Goal: Task Accomplishment & Management: Complete application form

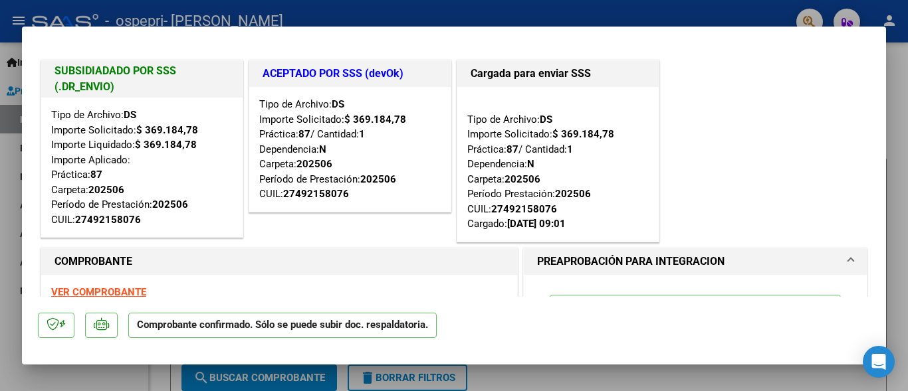
click at [491, 12] on div at bounding box center [454, 195] width 908 height 391
type input "$ 0,00"
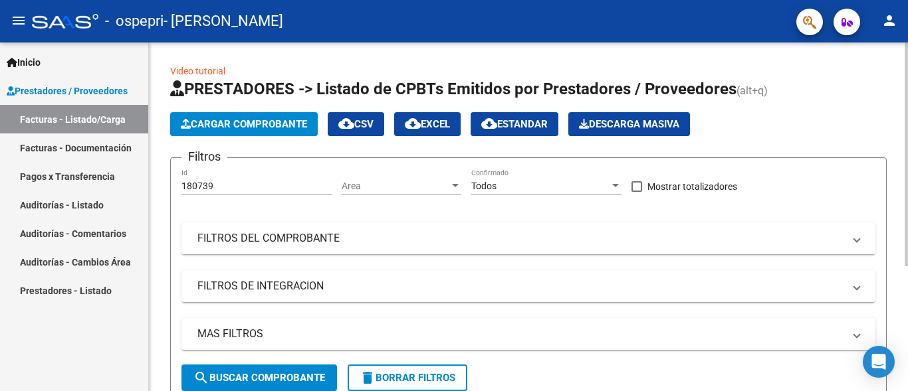
click at [279, 120] on span "Cargar Comprobante" at bounding box center [244, 124] width 126 height 12
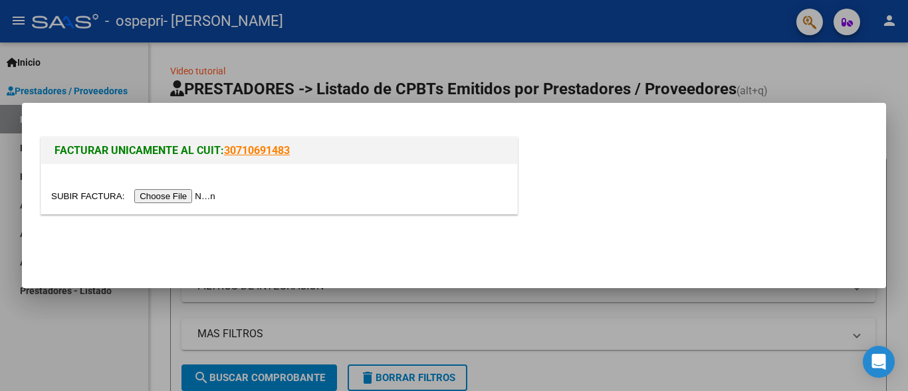
click at [187, 193] on input "file" at bounding box center [135, 196] width 168 height 14
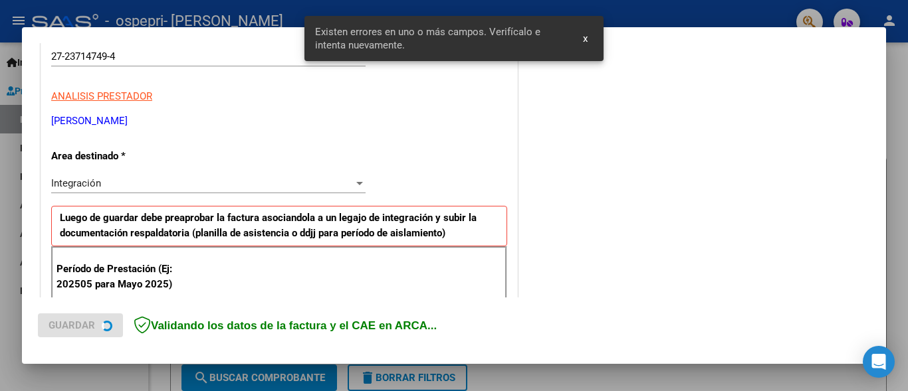
scroll to position [310, 0]
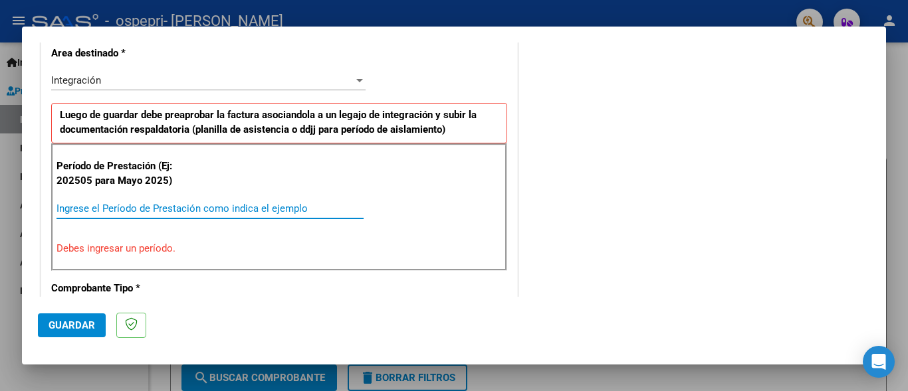
click at [101, 209] on input "Ingrese el Período de Prestación como indica el ejemplo" at bounding box center [209, 209] width 307 height 12
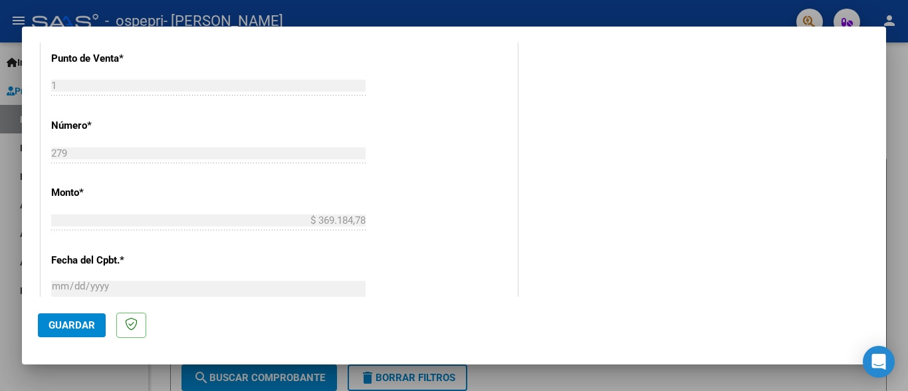
scroll to position [576, 0]
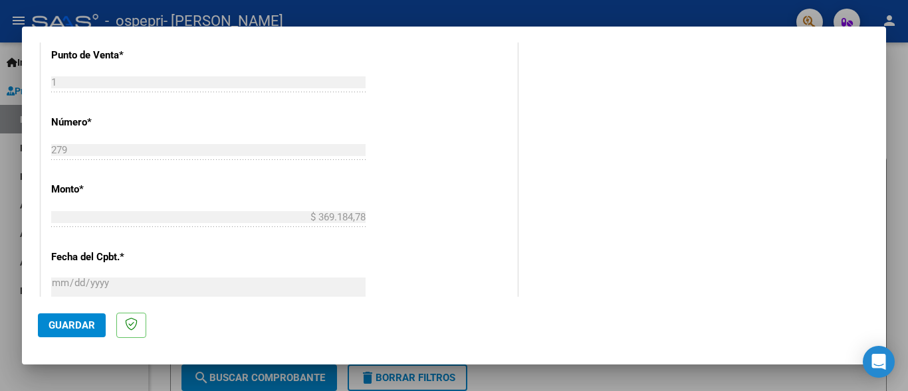
type input "202508"
click at [70, 324] on span "Guardar" at bounding box center [72, 326] width 47 height 12
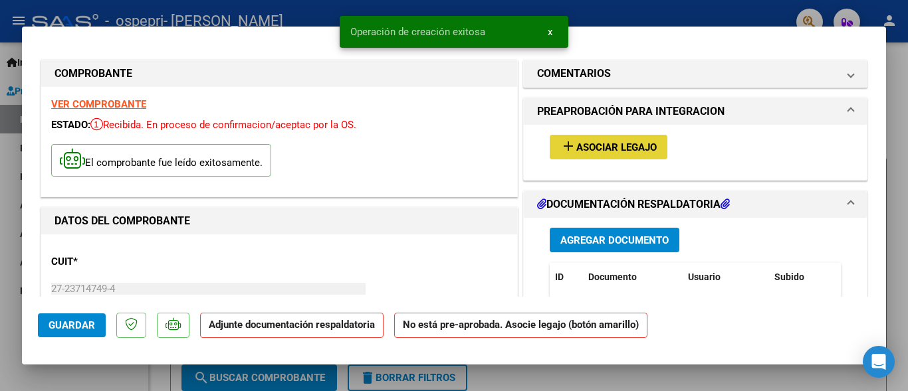
click at [608, 143] on span "Asociar Legajo" at bounding box center [616, 148] width 80 height 12
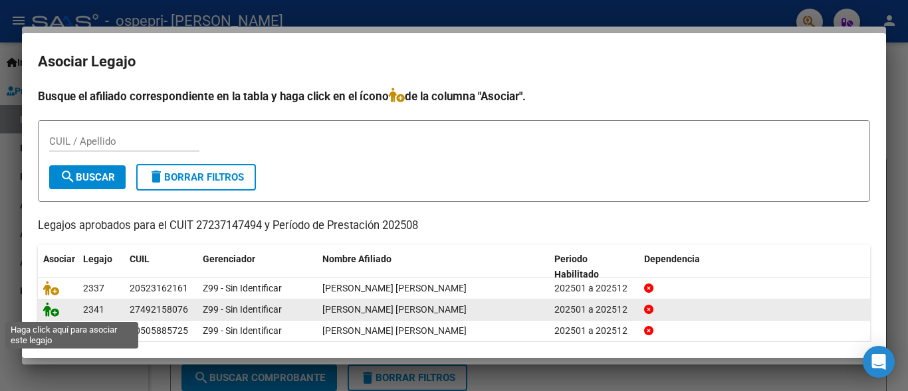
click at [52, 308] on icon at bounding box center [51, 309] width 16 height 15
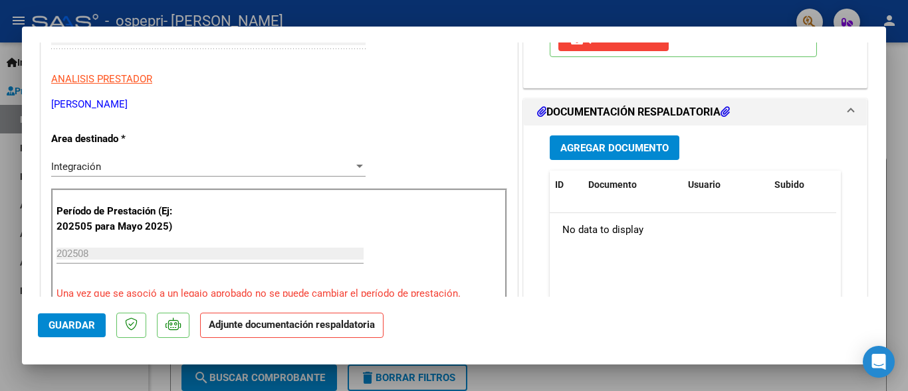
scroll to position [266, 0]
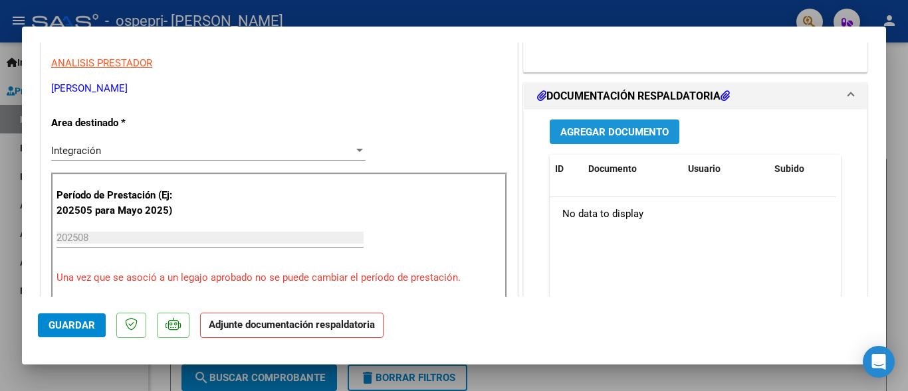
click at [631, 138] on span "Agregar Documento" at bounding box center [614, 132] width 108 height 12
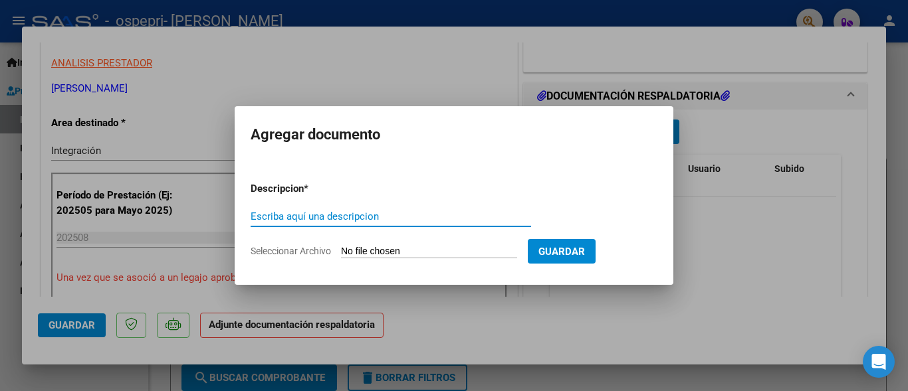
click at [305, 211] on input "Escriba aquí una descripcion" at bounding box center [391, 217] width 280 height 12
type input "PLANILLA DE FIRMAS"
click at [380, 251] on input "Seleccionar Archivo" at bounding box center [429, 252] width 176 height 13
type input "C:\fakepath\[PERSON_NAME]- [DATE].pdf"
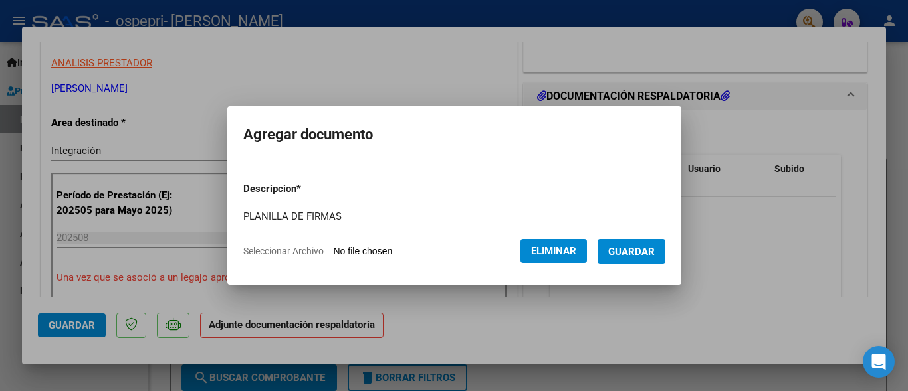
click at [576, 248] on span "Eliminar" at bounding box center [553, 251] width 45 height 12
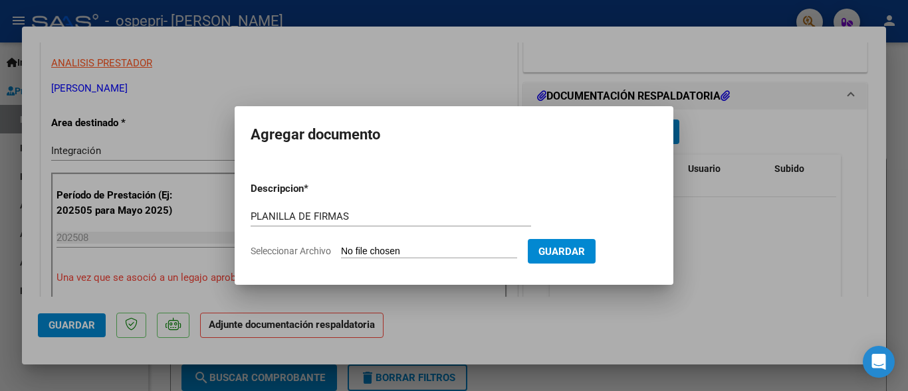
click at [434, 244] on form "Descripcion * PLANILLA DE FIRMAS Escriba aquí una descripcion Seleccionar Archi…" at bounding box center [454, 219] width 407 height 97
click at [438, 252] on input "Seleccionar Archivo" at bounding box center [429, 252] width 176 height 13
type input "C:\fakepath\[PERSON_NAME]- [DATE].pdf"
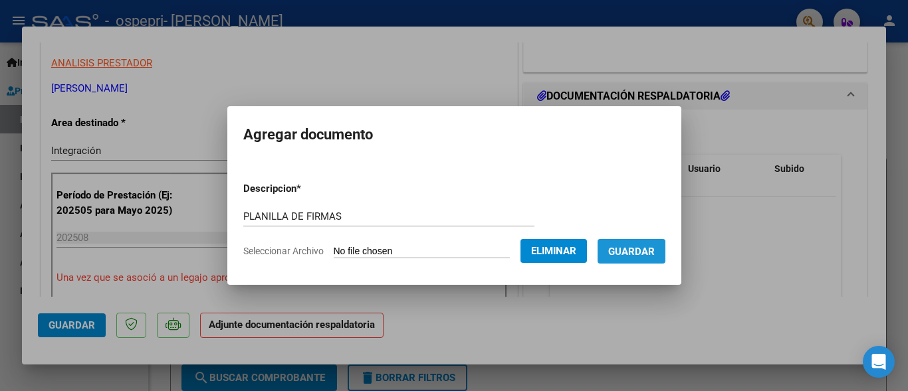
click at [641, 253] on span "Guardar" at bounding box center [631, 252] width 47 height 12
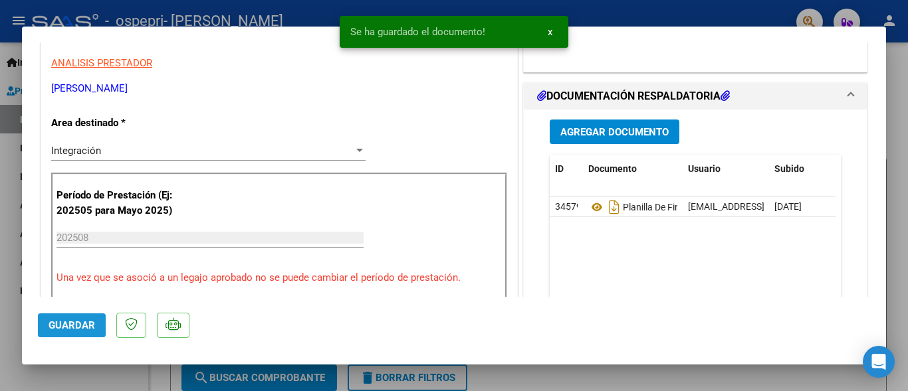
click at [76, 326] on span "Guardar" at bounding box center [72, 326] width 47 height 12
click at [647, 3] on div at bounding box center [454, 195] width 908 height 391
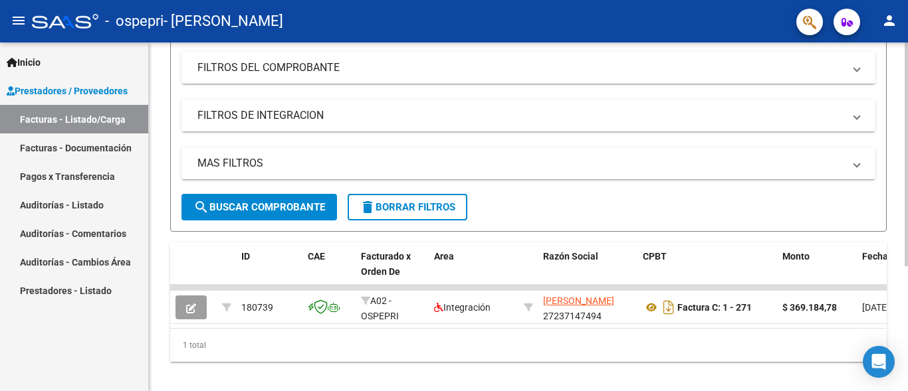
scroll to position [195, 0]
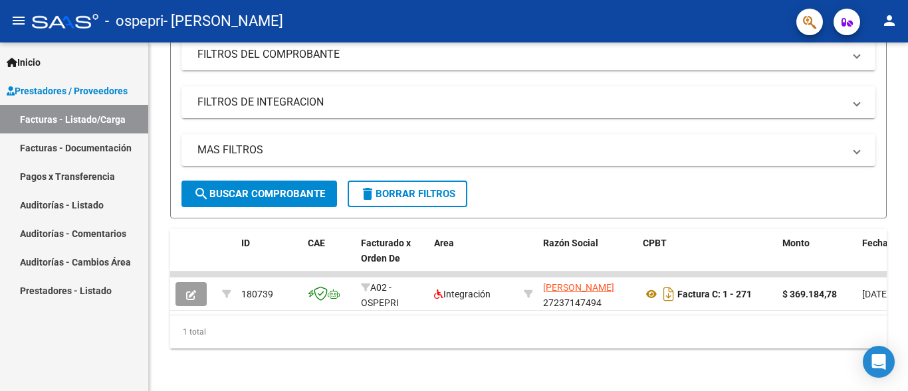
click at [101, 148] on link "Facturas - Documentación" at bounding box center [74, 148] width 148 height 29
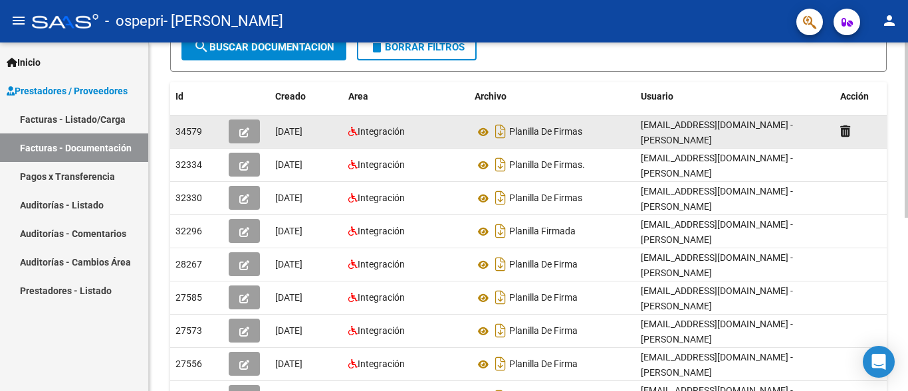
scroll to position [199, 0]
